Goal: Task Accomplishment & Management: Use online tool/utility

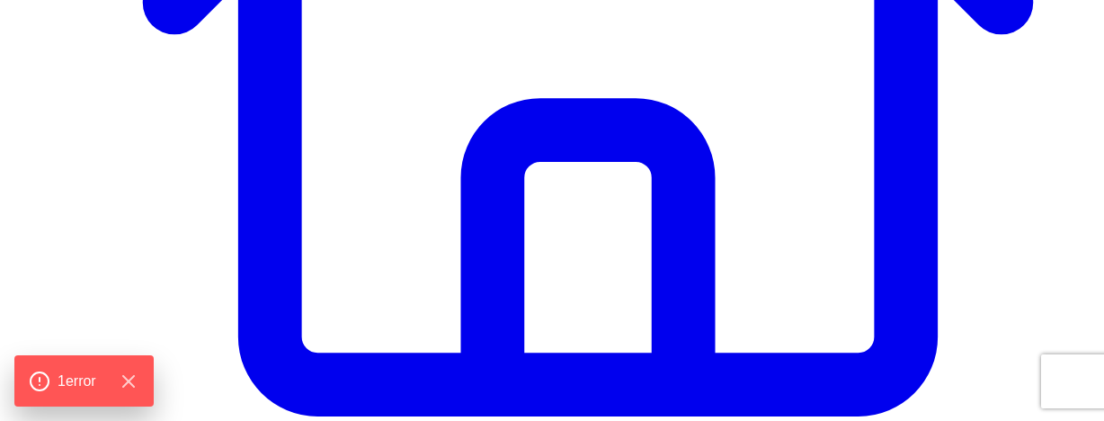
scroll to position [583, 0]
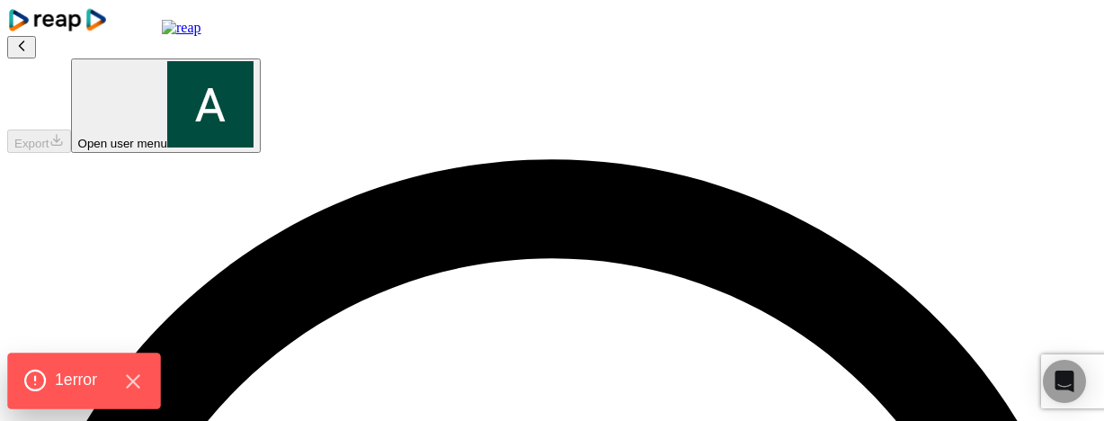
click at [103, 378] on div "1 error" at bounding box center [83, 381] width 121 height 24
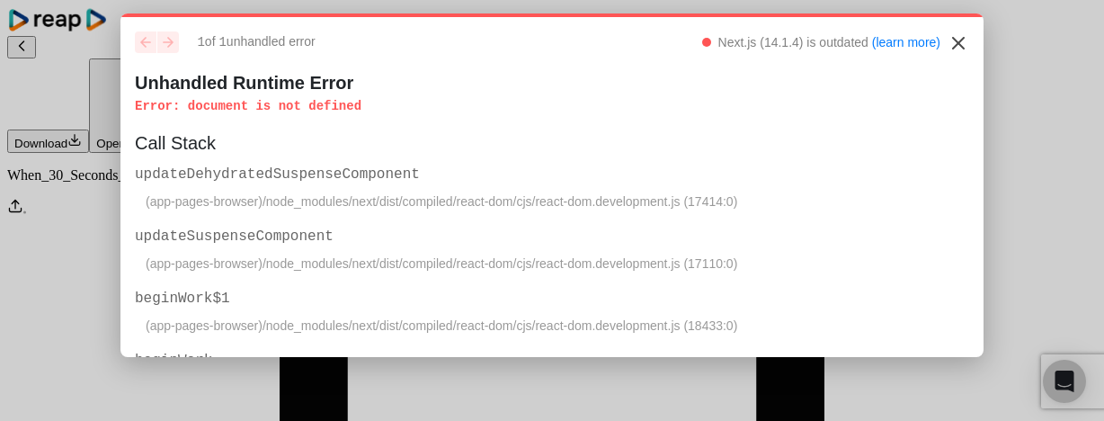
click at [959, 39] on icon "Close" at bounding box center [959, 43] width 22 height 22
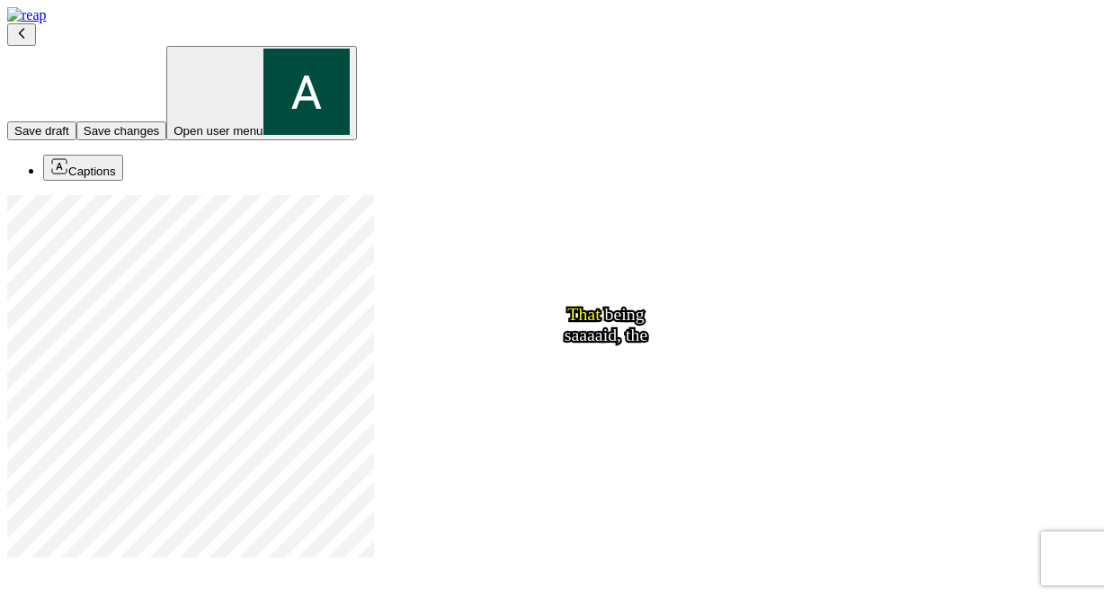
drag, startPoint x: 226, startPoint y: 101, endPoint x: 142, endPoint y: 129, distance: 88.1
click at [166, 121] on button "Save changes" at bounding box center [121, 130] width 90 height 19
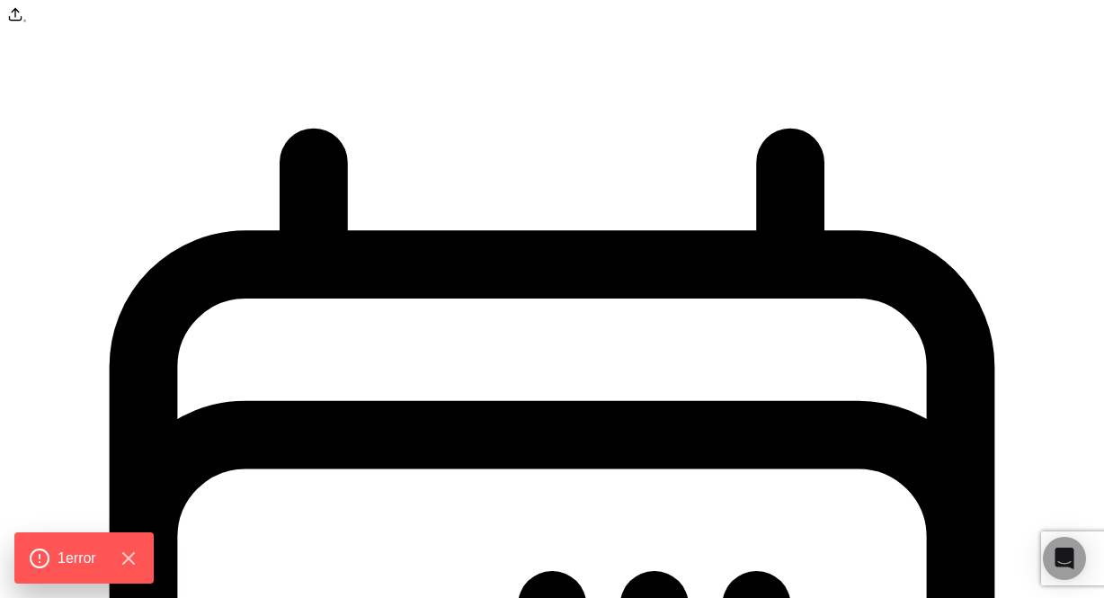
scroll to position [13, 0]
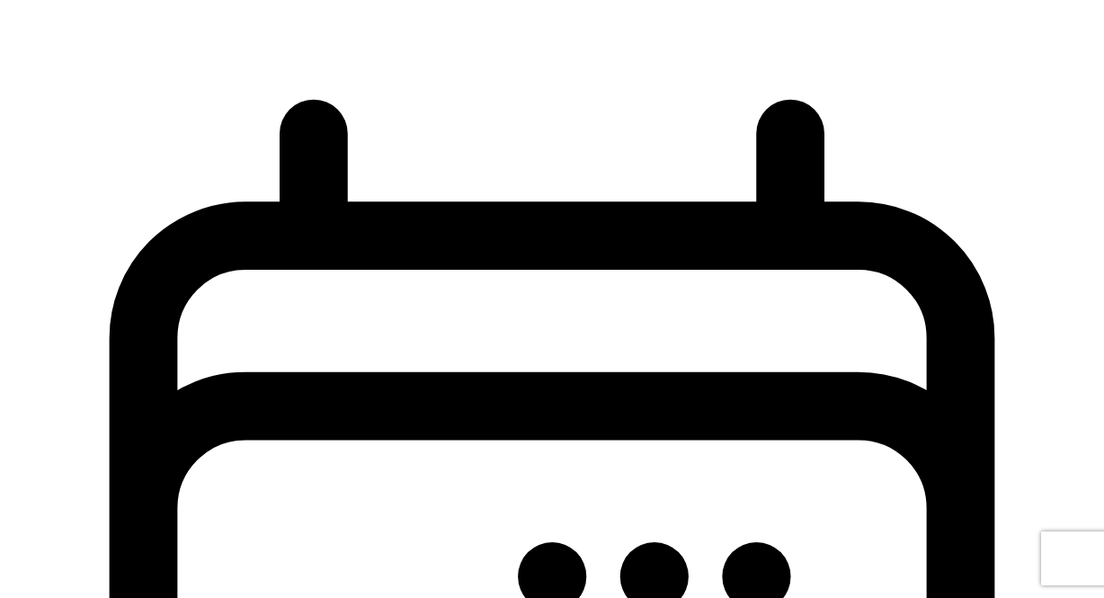
scroll to position [313, 0]
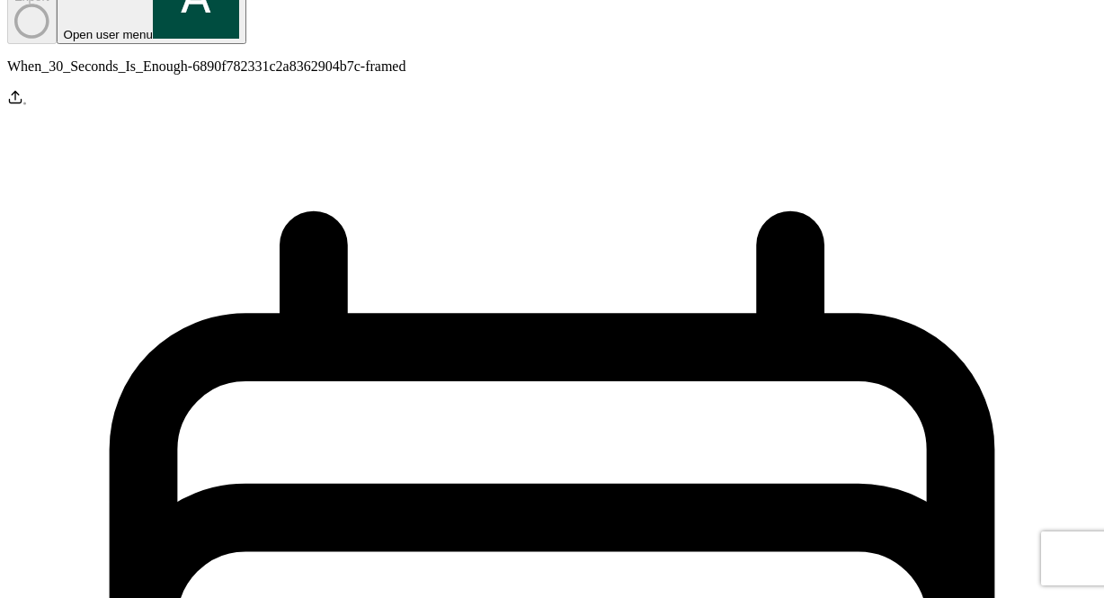
scroll to position [206, 0]
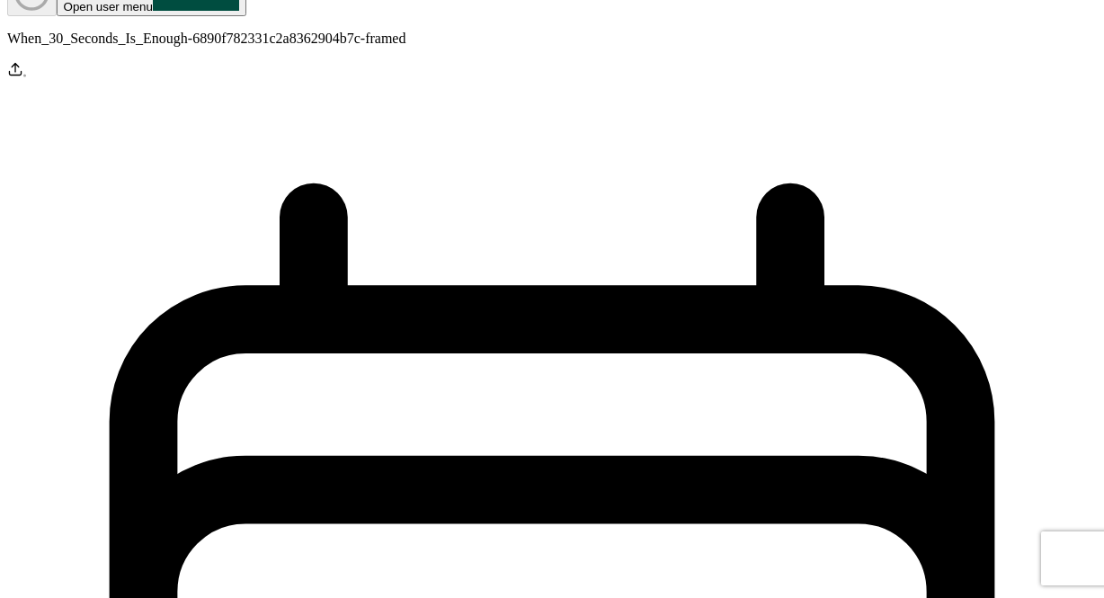
scroll to position [110, 0]
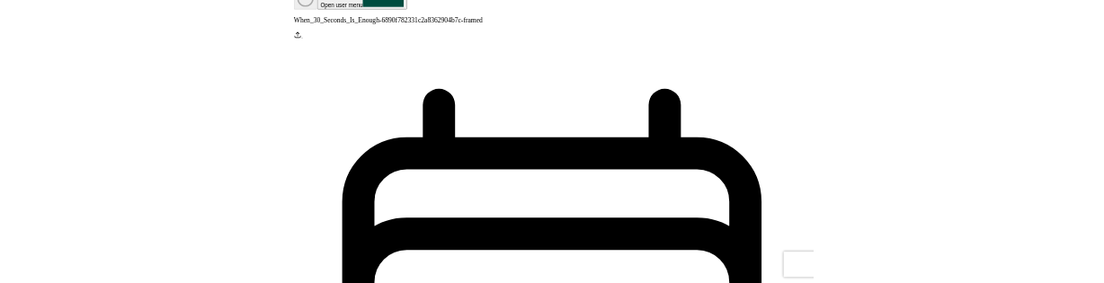
scroll to position [33, 0]
